Goal: Information Seeking & Learning: Understand process/instructions

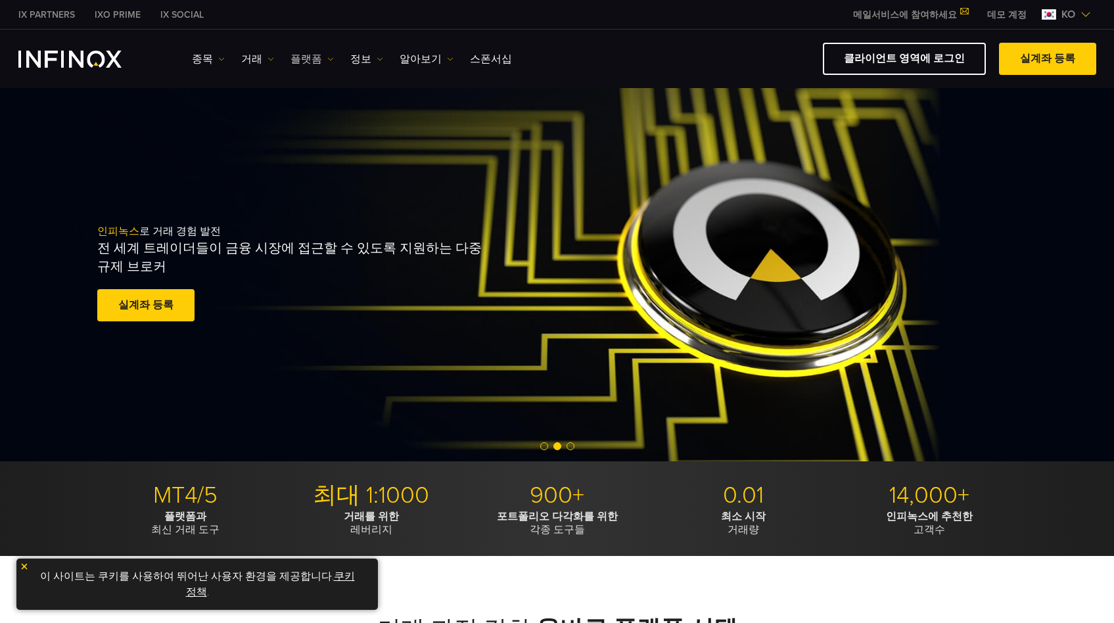
click at [306, 60] on link "플랫폼" at bounding box center [311, 59] width 43 height 16
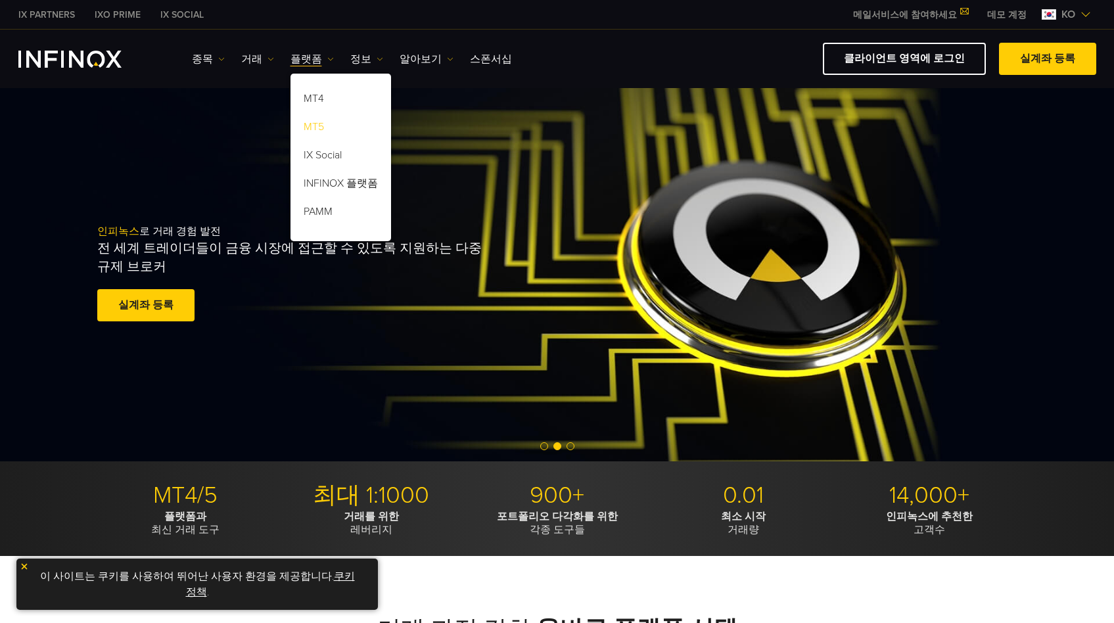
click at [315, 127] on link "MT5" at bounding box center [340, 129] width 101 height 28
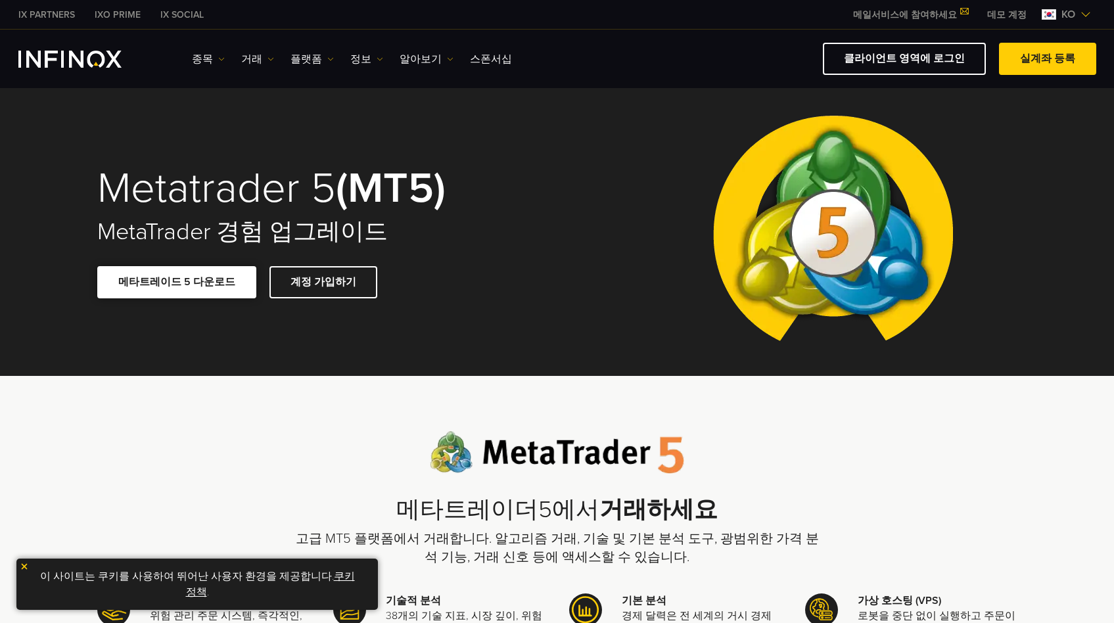
click at [177, 282] on span at bounding box center [177, 282] width 0 height 0
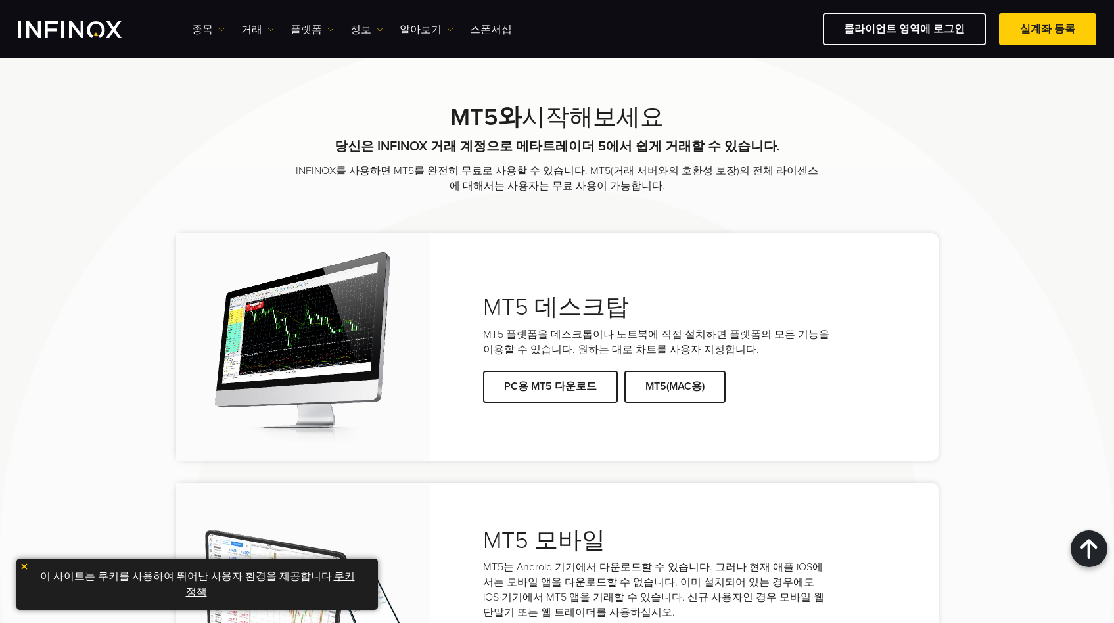
scroll to position [2674, 0]
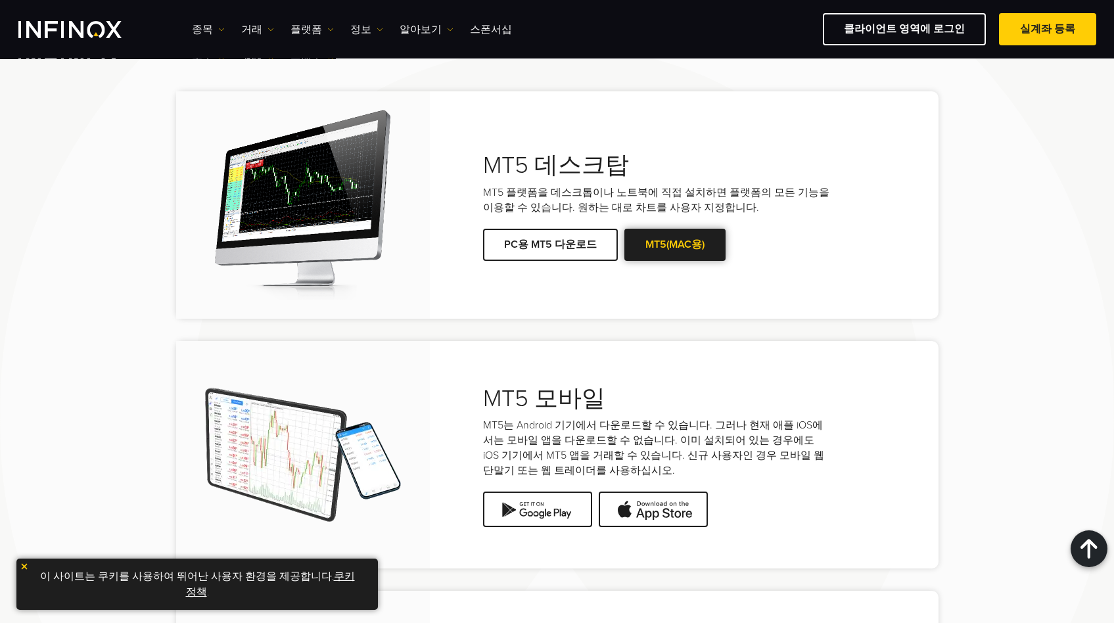
click at [675, 244] on span at bounding box center [675, 244] width 0 height 0
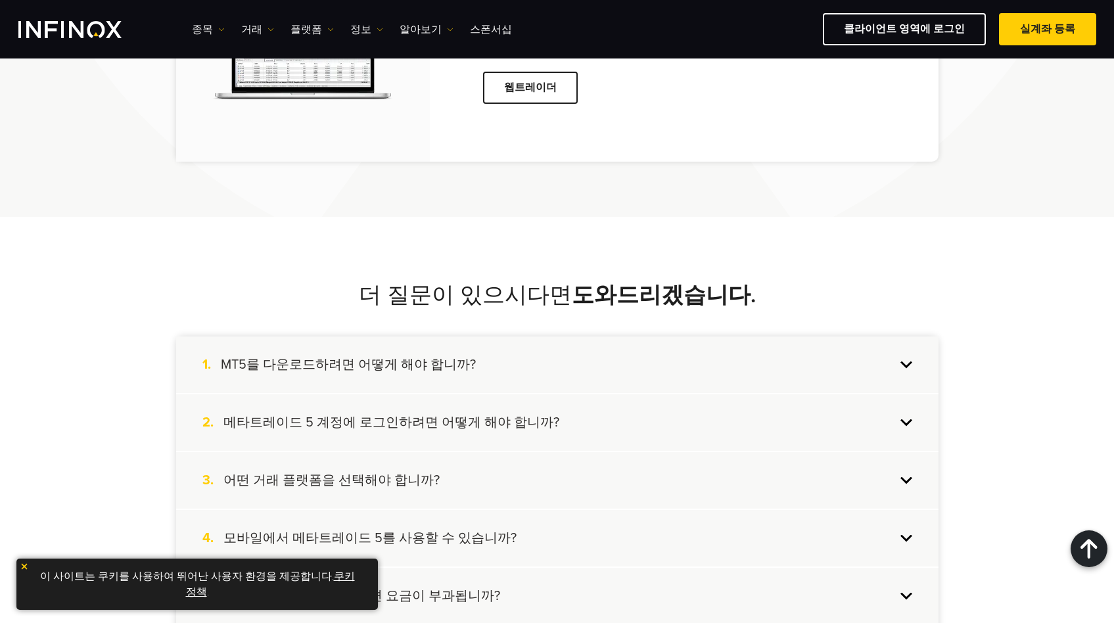
scroll to position [3329, 0]
click at [784, 347] on div "1. MT5를 다운로드하려면 어떻게 해야 합니까?" at bounding box center [557, 366] width 762 height 57
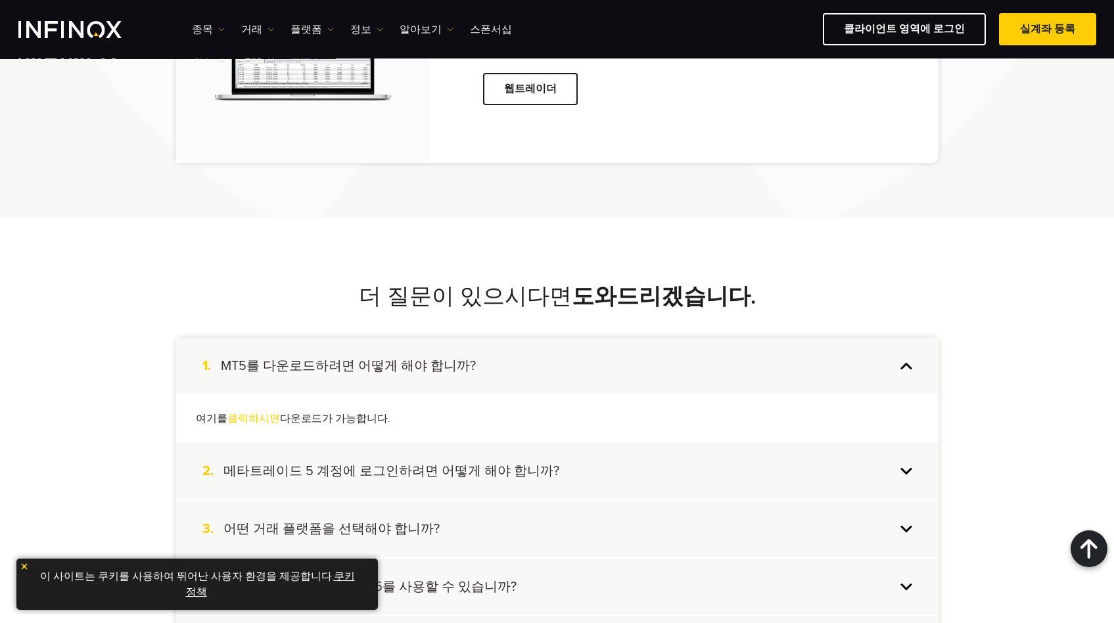
scroll to position [0, 0]
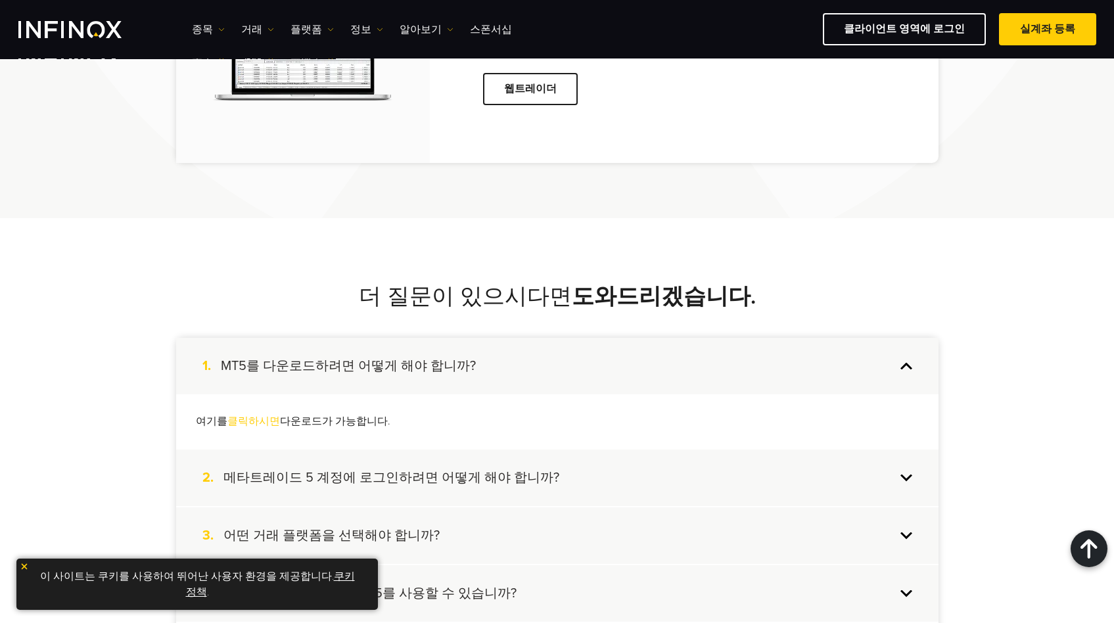
click at [784, 347] on div "1. MT5를 다운로드하려면 어떻게 해야 합니까?" at bounding box center [557, 366] width 762 height 57
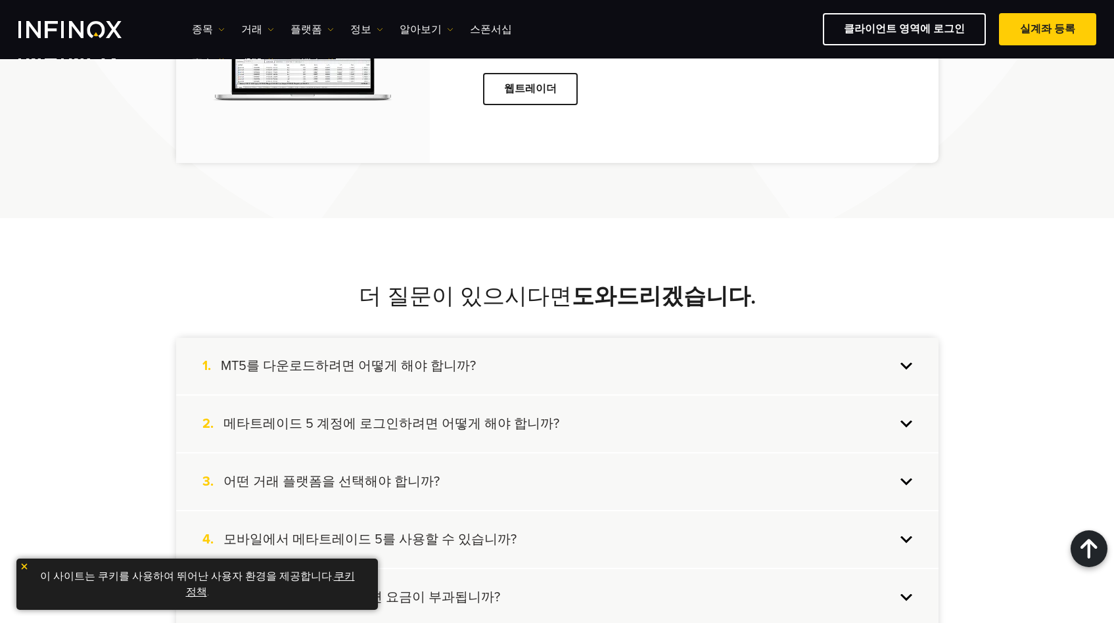
click at [760, 396] on div "2. 메타트레이드 5 계정에 로그인하려면 어떻게 해야 합니까?" at bounding box center [557, 424] width 762 height 57
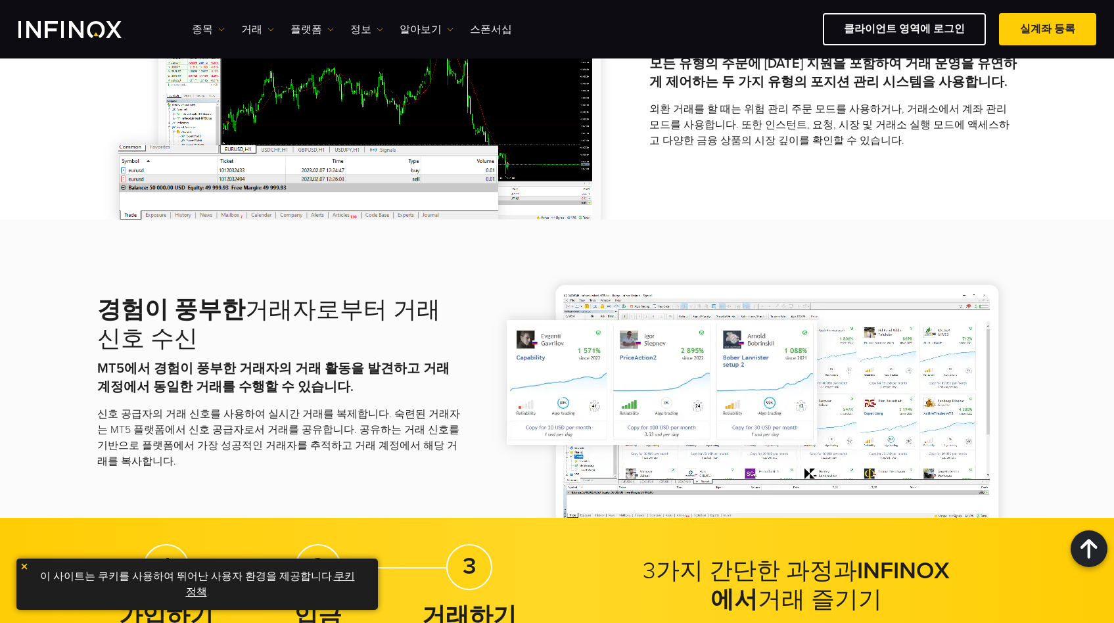
scroll to position [2132, 0]
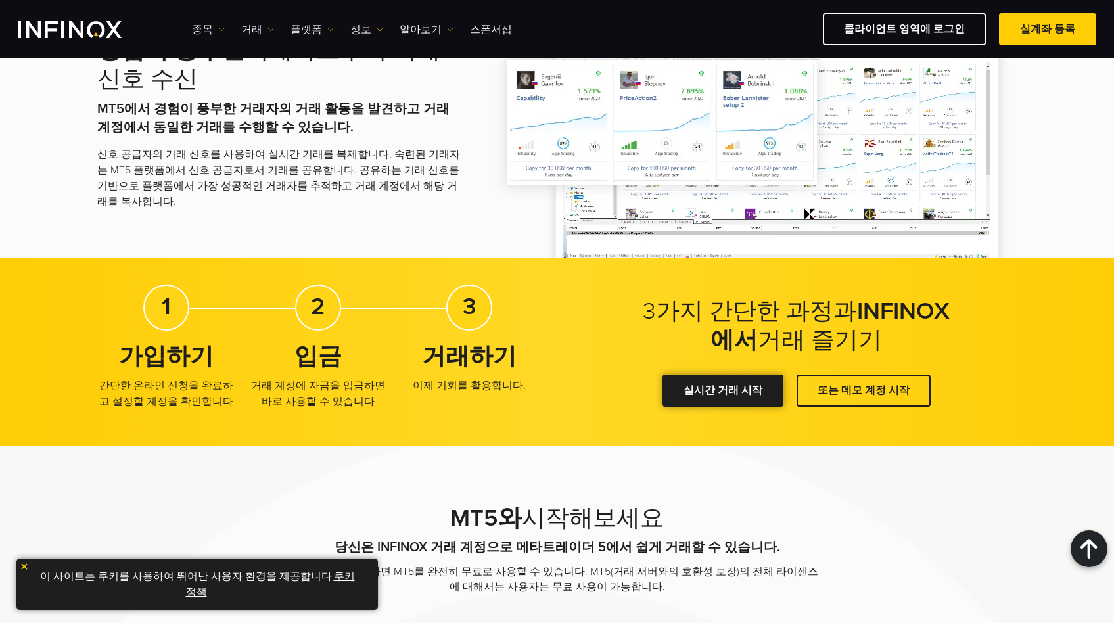
click at [745, 387] on link "실시간 거래 시작" at bounding box center [722, 391] width 121 height 32
